Goal: Navigation & Orientation: Find specific page/section

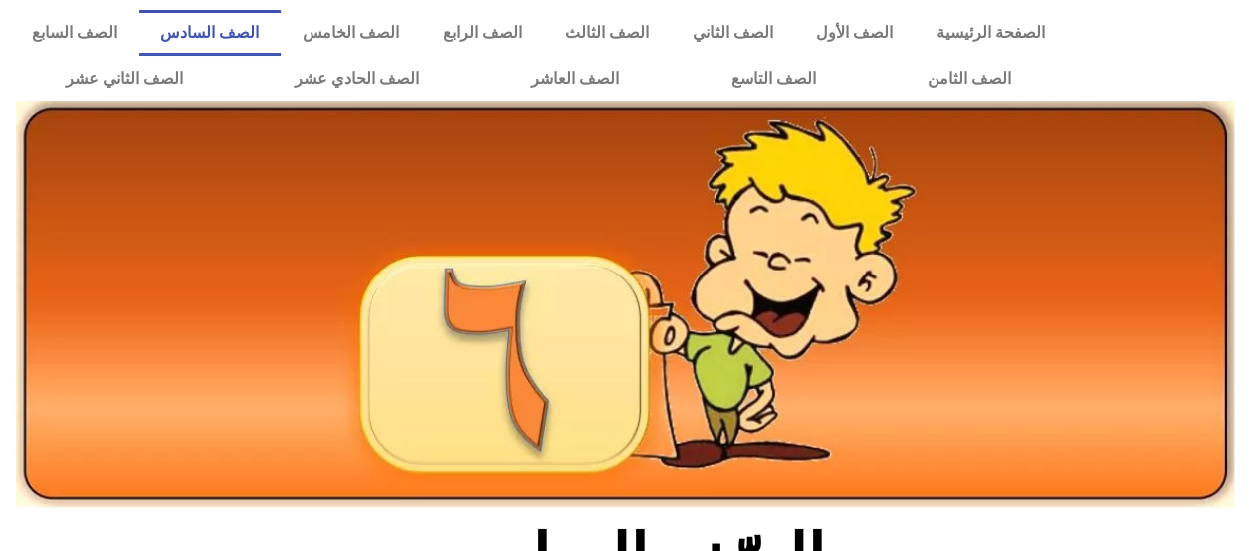
scroll to position [482, 0]
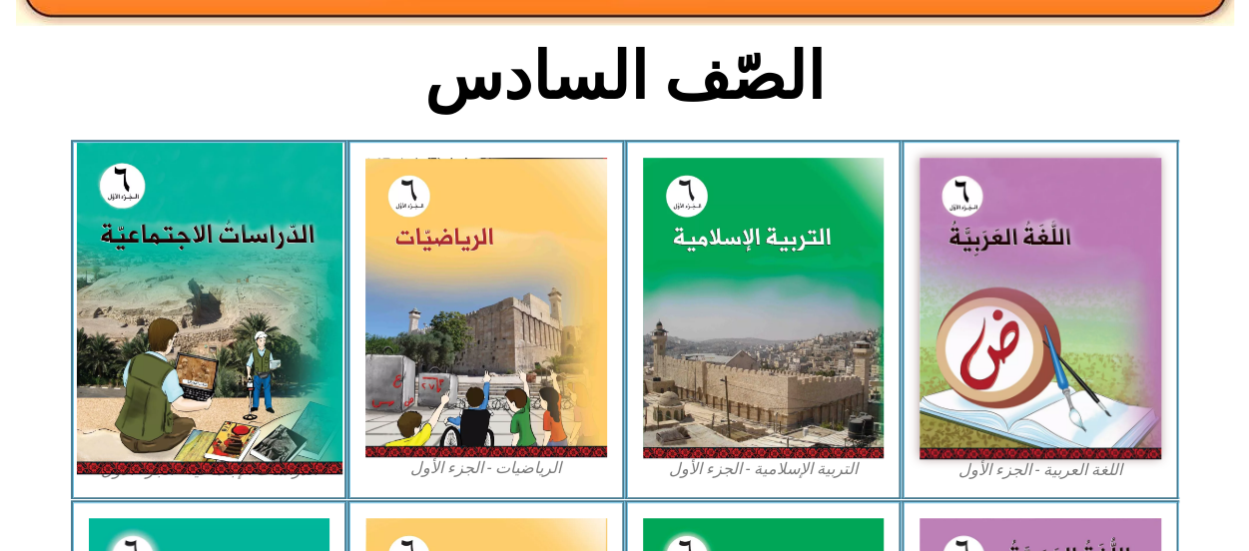
click at [204, 273] on img at bounding box center [209, 308] width 266 height 331
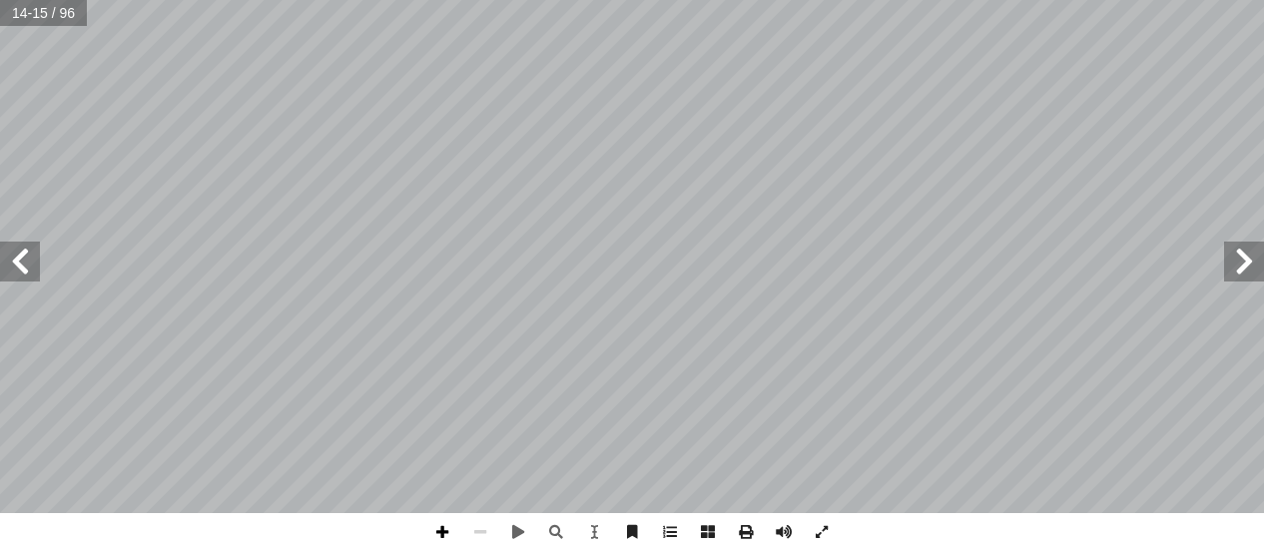
click at [441, 527] on span at bounding box center [442, 532] width 38 height 38
click at [439, 531] on span at bounding box center [442, 532] width 38 height 38
